Goal: Task Accomplishment & Management: Manage account settings

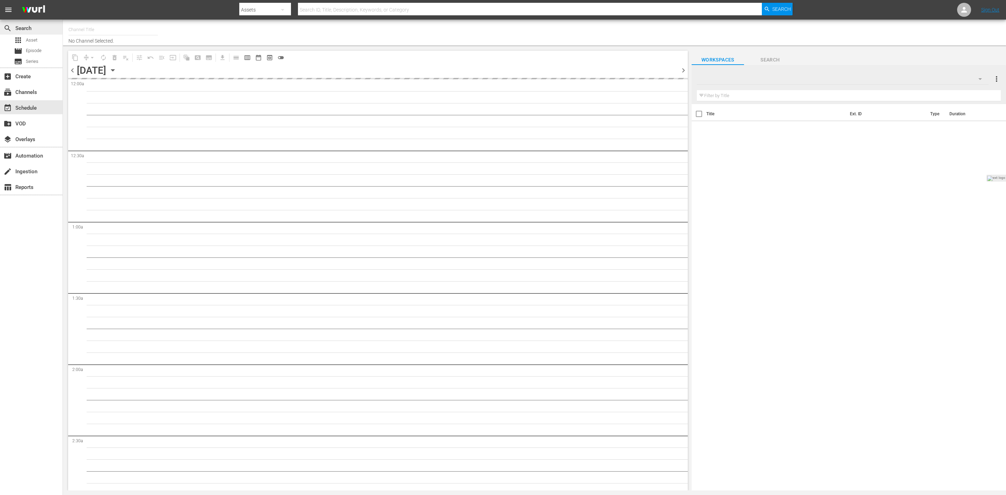
type input "CYS, Cine y series (1560)"
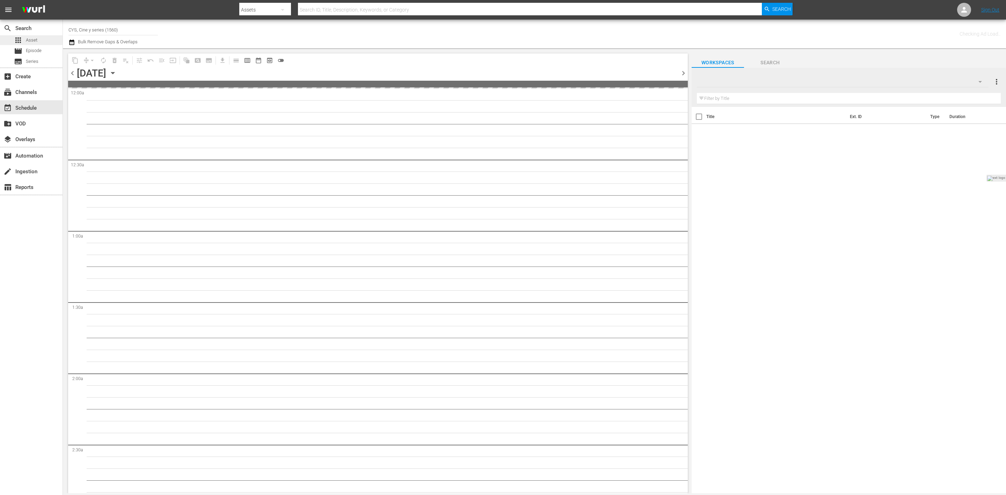
click at [26, 42] on span "Asset" at bounding box center [32, 40] width 12 height 7
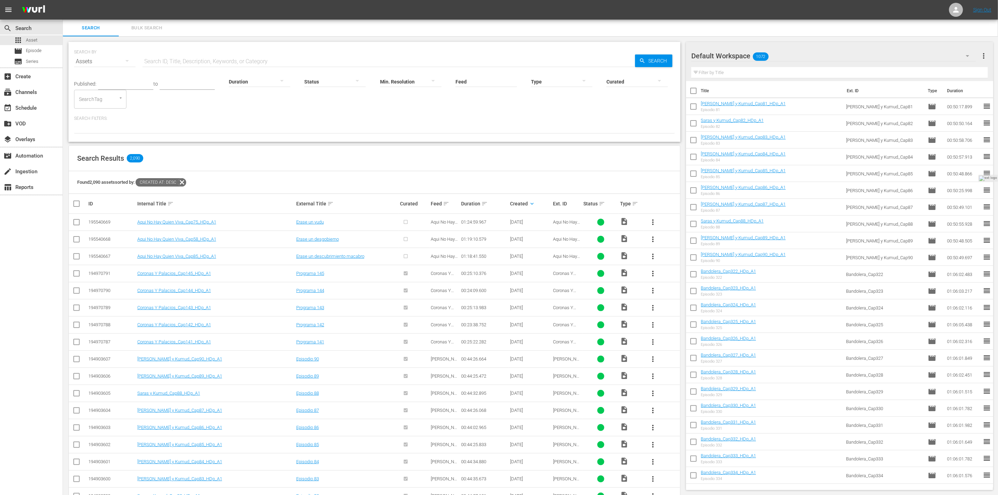
click at [75, 222] on input "checkbox" at bounding box center [76, 223] width 8 height 8
checkbox input "true"
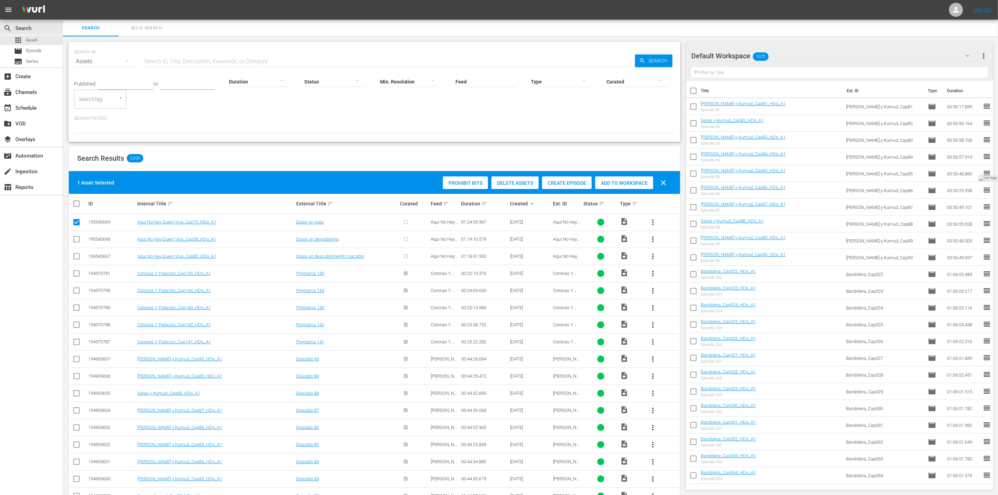
click at [75, 240] on input "checkbox" at bounding box center [76, 240] width 8 height 8
checkbox input "true"
click at [78, 257] on input "checkbox" at bounding box center [76, 258] width 8 height 8
checkbox input "true"
click at [517, 183] on span "Delete Assets" at bounding box center [514, 183] width 47 height 6
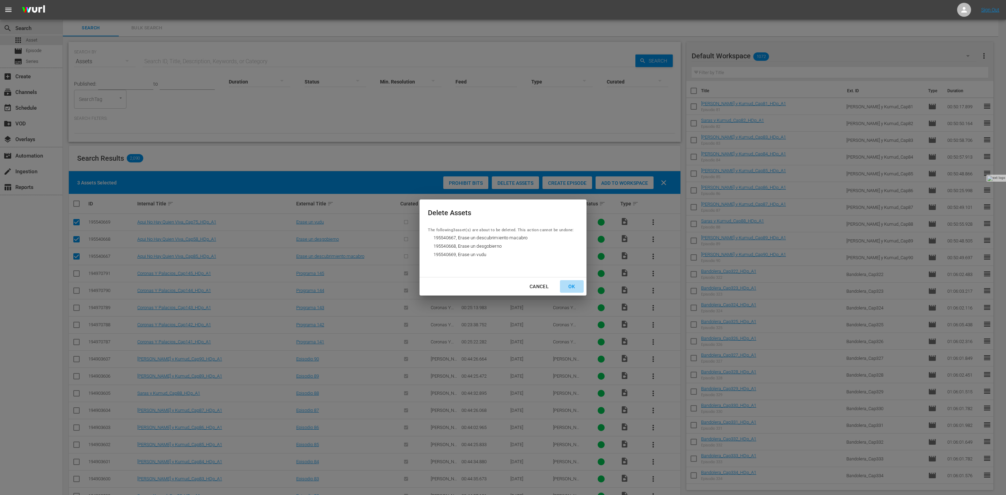
click at [571, 286] on div "OK" at bounding box center [572, 286] width 18 height 9
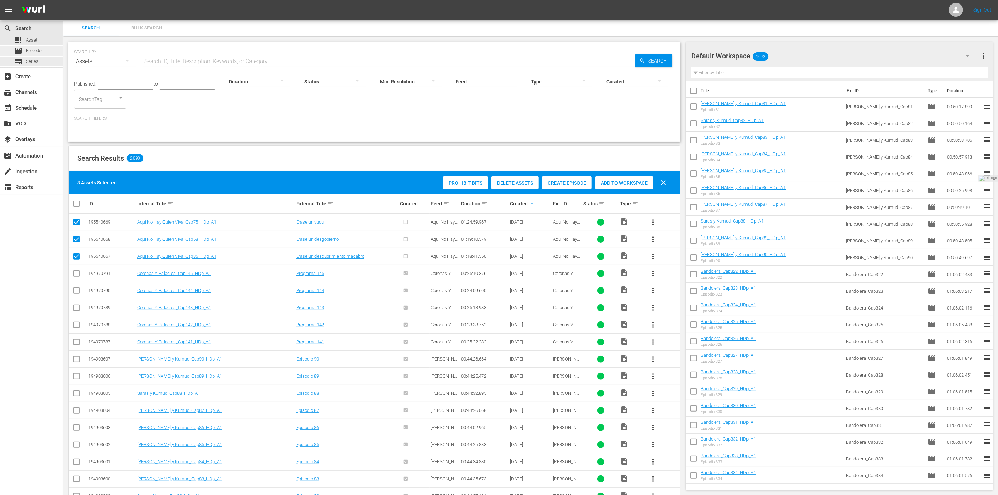
click at [37, 56] on div "movie Episode" at bounding box center [28, 51] width 28 height 10
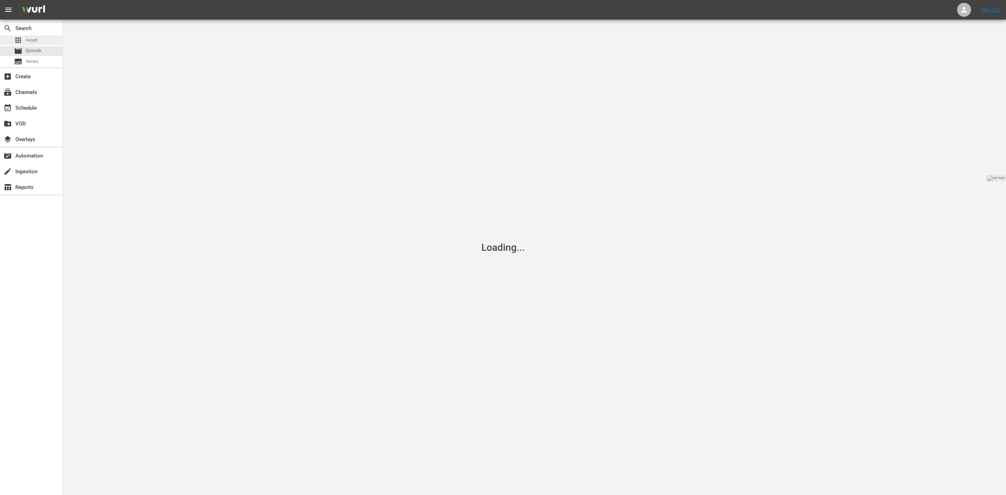
click at [29, 41] on span "Asset" at bounding box center [32, 40] width 12 height 7
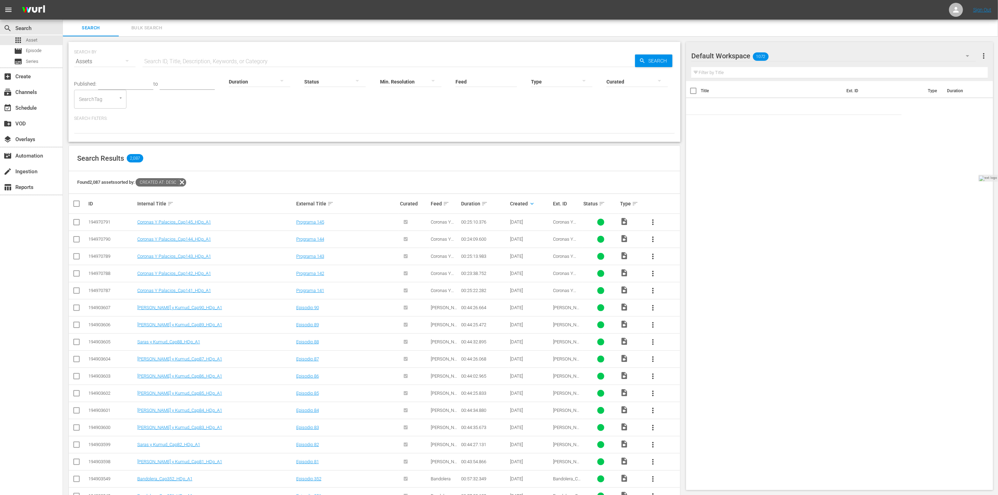
click at [521, 204] on div "Created keyboard_arrow_down" at bounding box center [530, 203] width 41 height 8
